Goal: Task Accomplishment & Management: Use online tool/utility

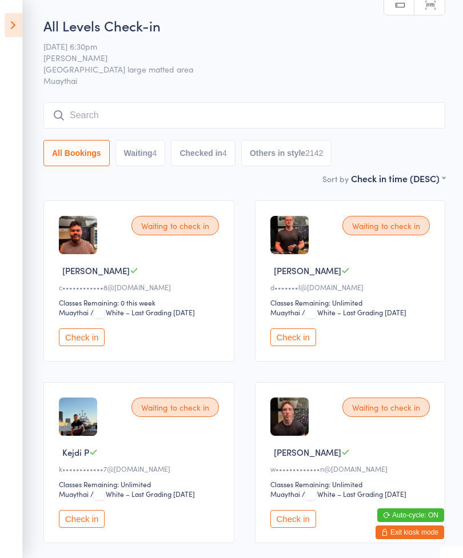
click at [81, 346] on button "Check in" at bounding box center [82, 338] width 46 height 18
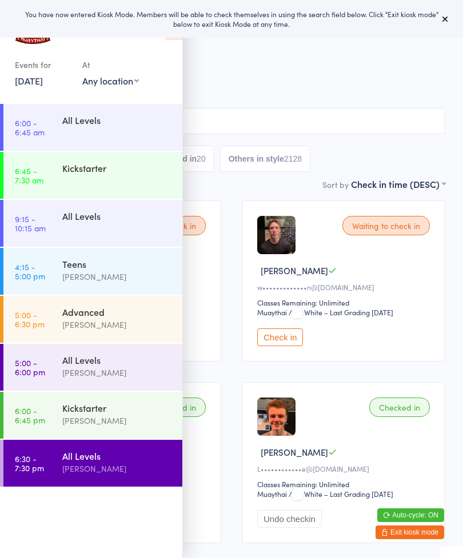
click at [442, 6] on div "You have now entered Kiosk Mode. Members will be able to check themselves in us…" at bounding box center [231, 19] width 463 height 38
click at [441, 17] on icon at bounding box center [445, 18] width 9 height 9
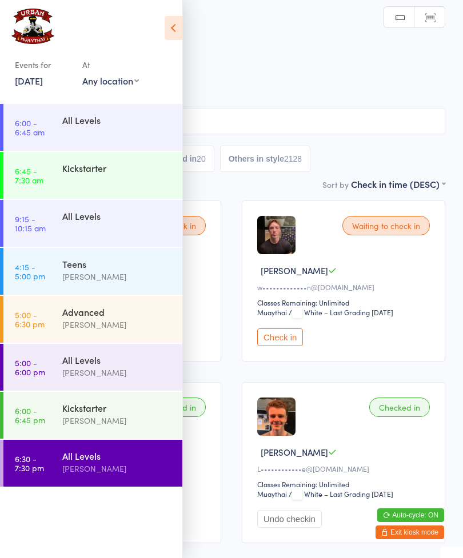
click at [177, 35] on icon at bounding box center [174, 28] width 18 height 24
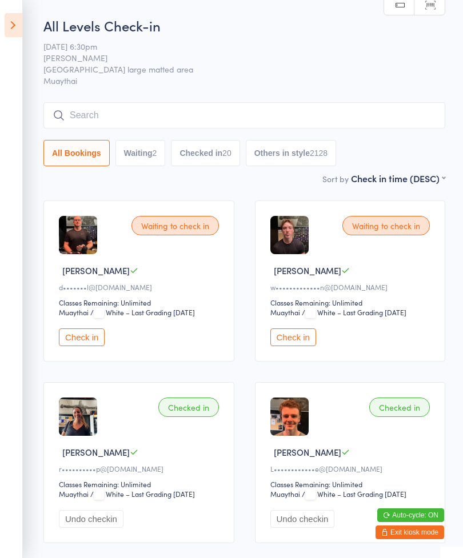
click at [82, 153] on button "All Bookings" at bounding box center [76, 153] width 66 height 26
click at [221, 154] on button "Checked in 20" at bounding box center [205, 153] width 69 height 26
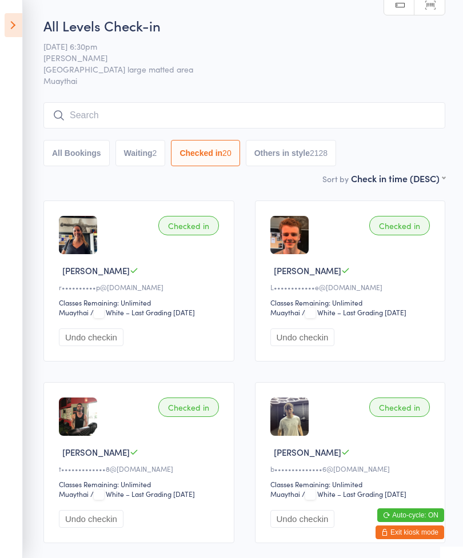
click at [140, 151] on button "Waiting 2" at bounding box center [140, 153] width 50 height 26
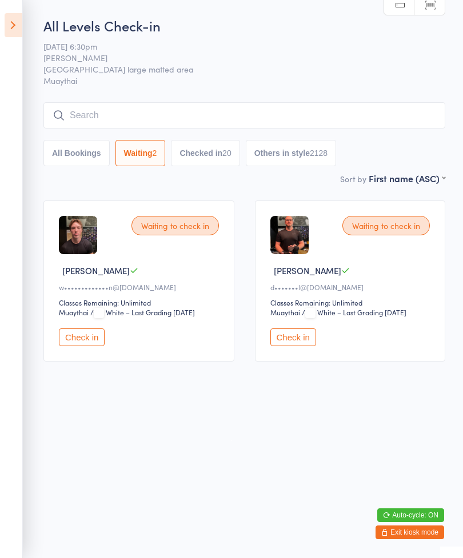
click at [79, 154] on button "All Bookings" at bounding box center [76, 153] width 66 height 26
select select "5"
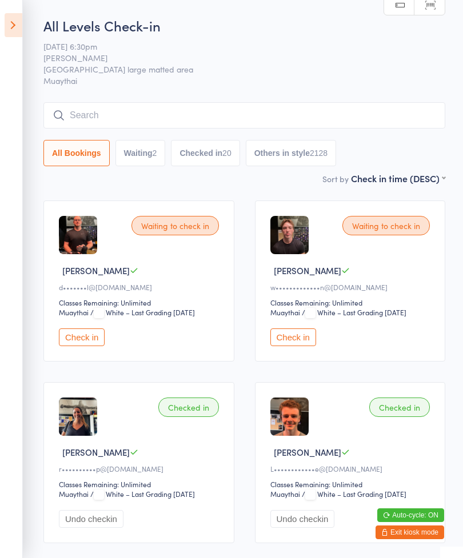
click at [217, 153] on button "Checked in 20" at bounding box center [205, 153] width 69 height 26
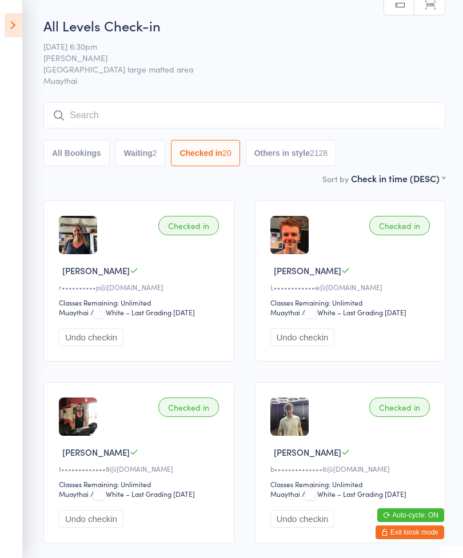
click at [220, 115] on input "search" at bounding box center [244, 115] width 402 height 26
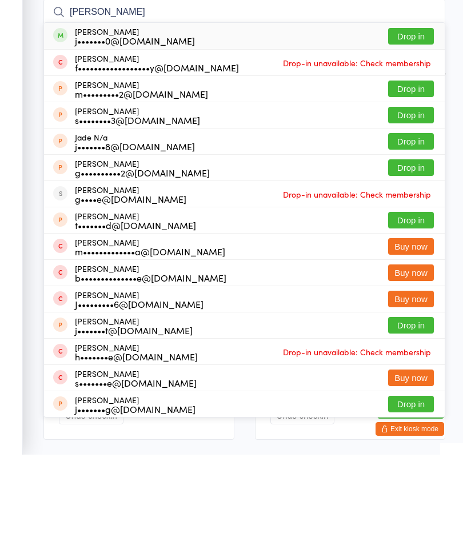
type input "Jade young"
click at [412, 131] on button "Drop in" at bounding box center [411, 139] width 46 height 17
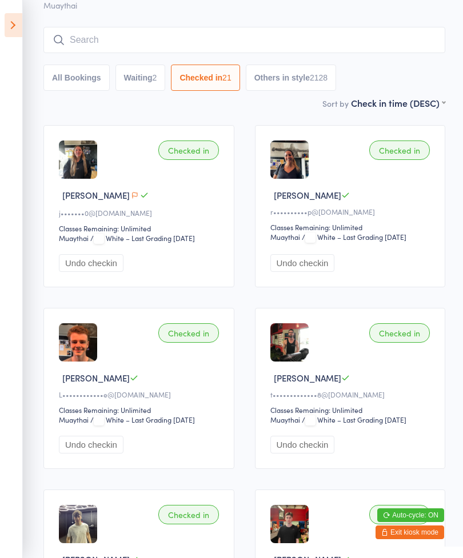
scroll to position [78, 0]
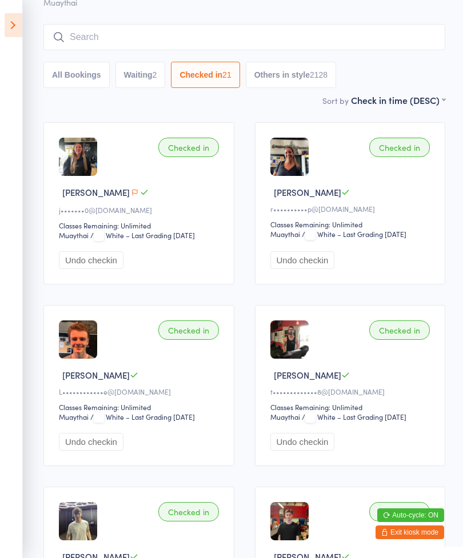
click at [110, 44] on input "search" at bounding box center [244, 37] width 402 height 26
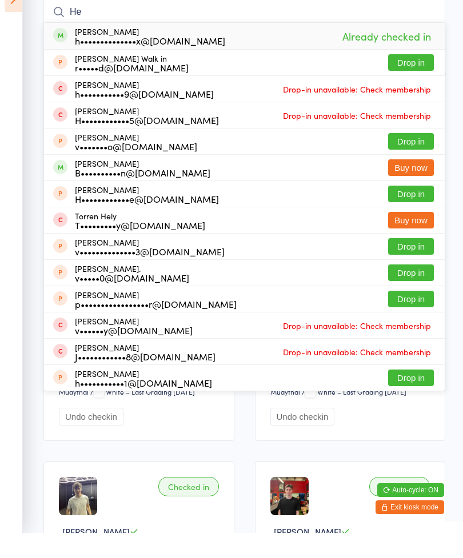
type input "H"
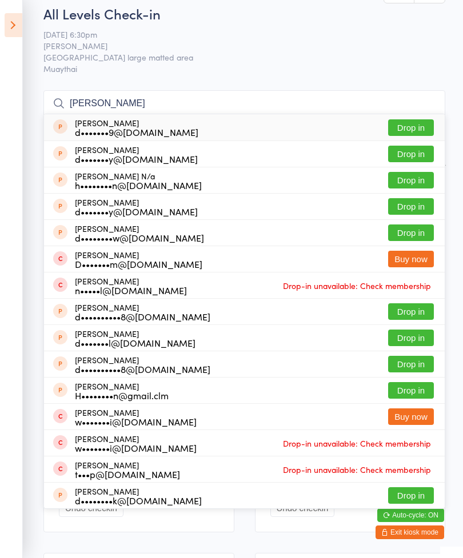
scroll to position [0, 0]
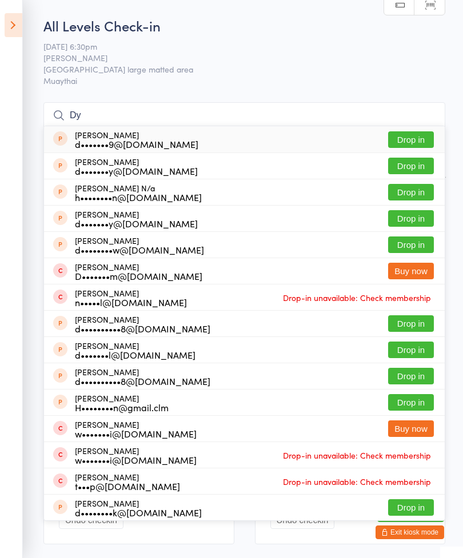
type input "D"
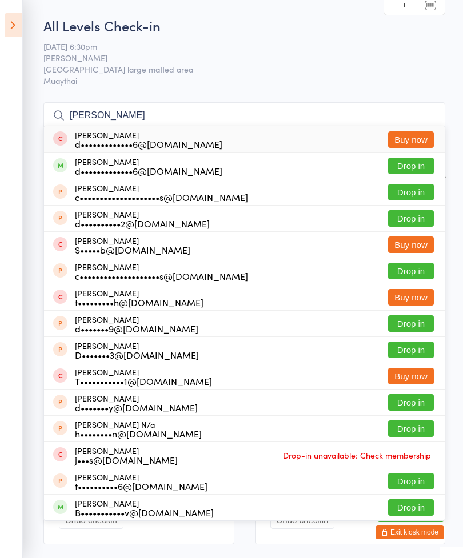
type input "Dylan smith"
click at [410, 167] on button "Drop in" at bounding box center [411, 166] width 46 height 17
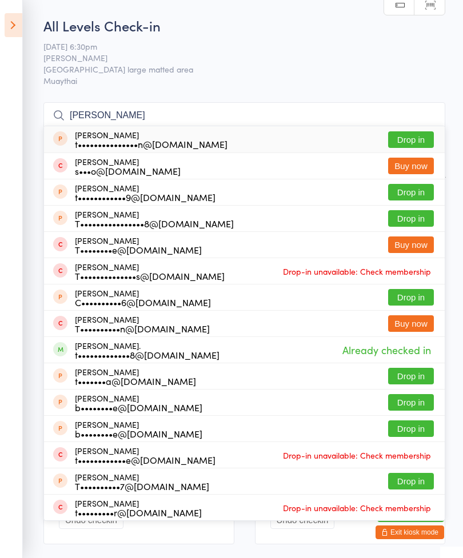
type input "T"
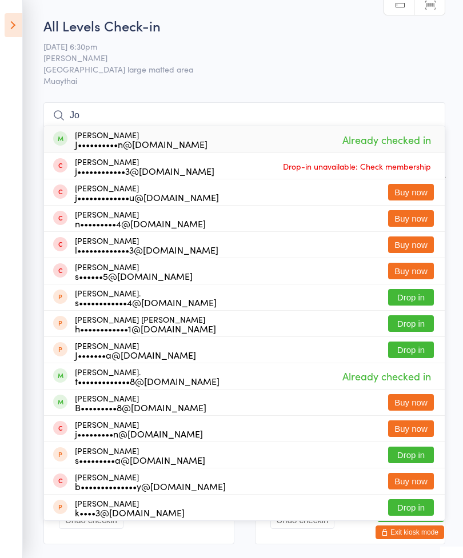
type input "J"
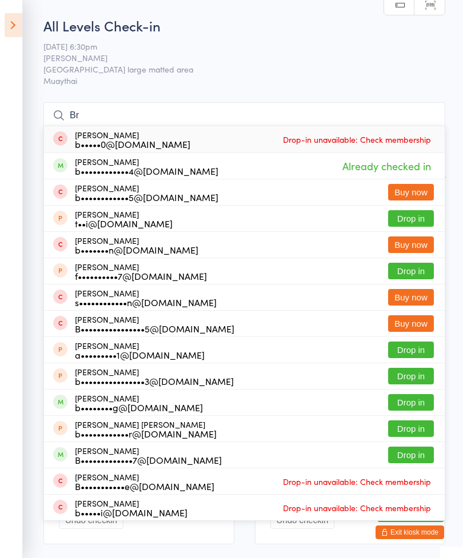
type input "B"
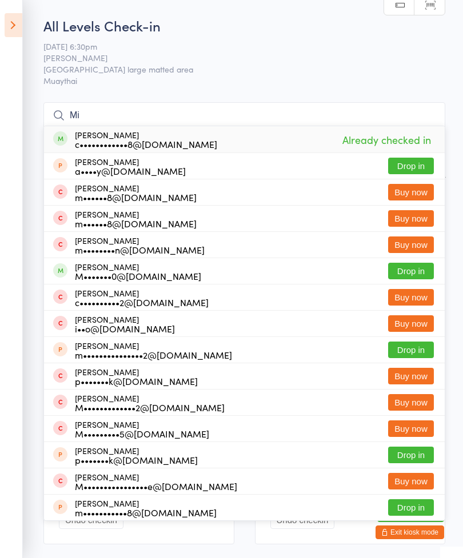
type input "M"
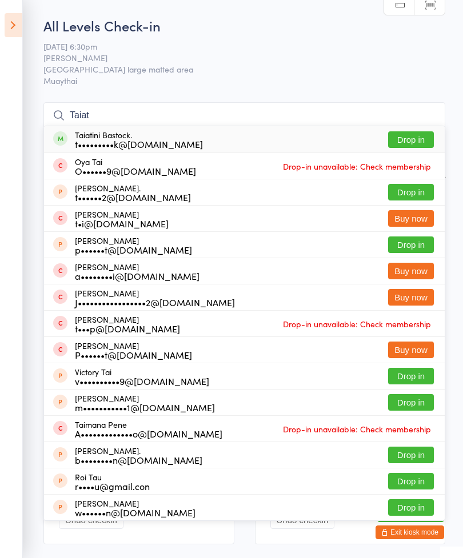
type input "Taiat"
click at [413, 144] on button "Drop in" at bounding box center [411, 139] width 46 height 17
